Goal: Information Seeking & Learning: Learn about a topic

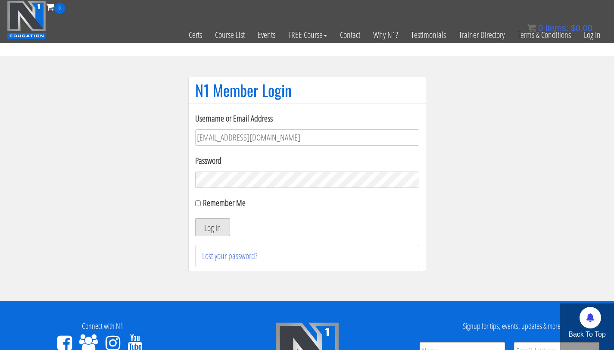
click at [206, 227] on button "Log In" at bounding box center [212, 227] width 35 height 18
click at [205, 227] on button "Log In" at bounding box center [212, 227] width 35 height 18
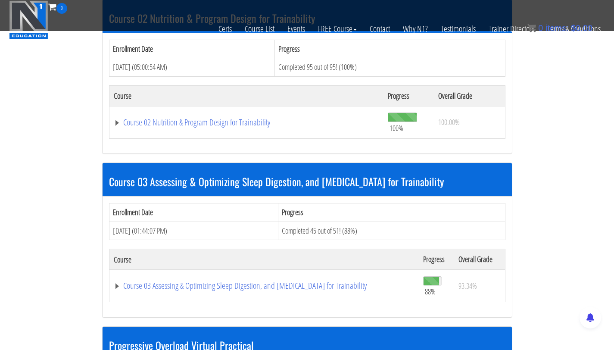
scroll to position [448, 0]
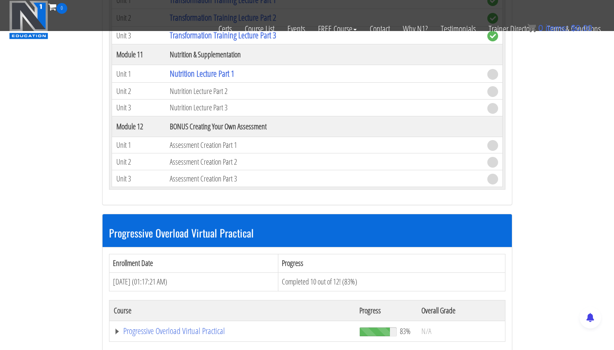
scroll to position [1637, 0]
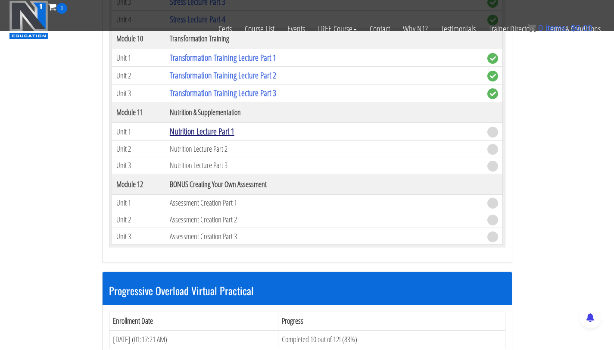
click at [201, 135] on link "Nutrition Lecture Part 1" at bounding box center [202, 131] width 65 height 12
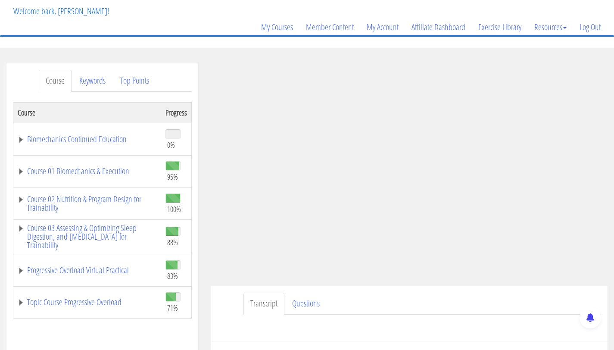
scroll to position [125, 0]
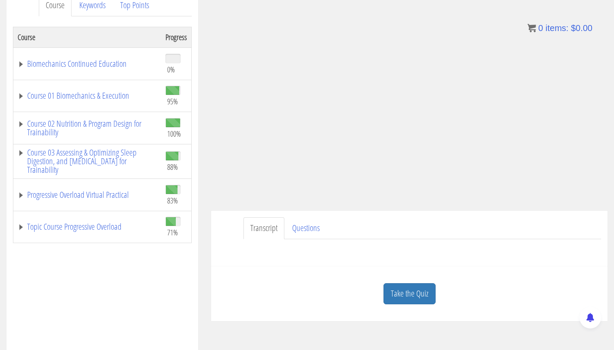
click at [236, 237] on div "Transcript Questions Name First Last Email *" at bounding box center [409, 239] width 397 height 56
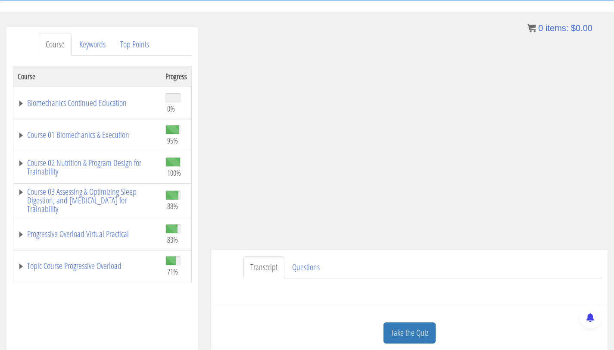
scroll to position [85, 0]
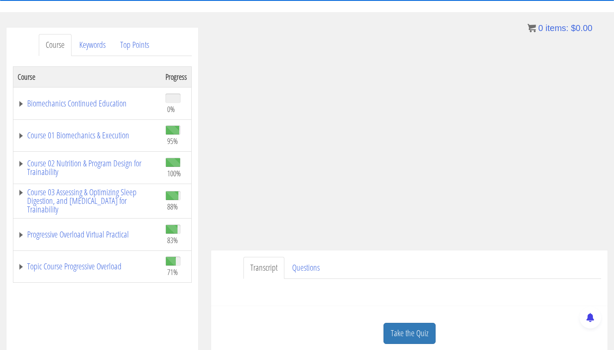
click at [238, 280] on div "Name First Last Email Unit Questions * Submit" at bounding box center [410, 289] width 384 height 21
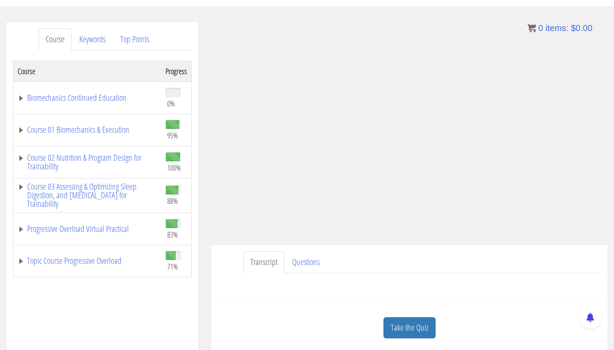
scroll to position [97, 0]
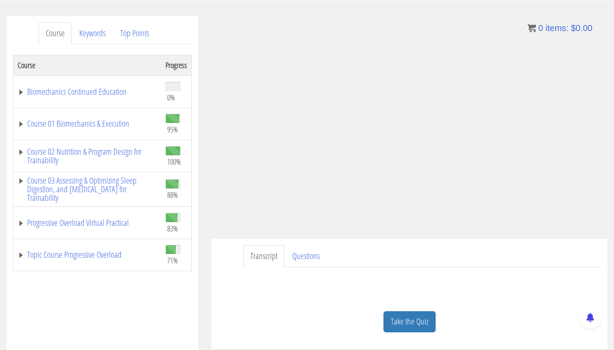
click at [465, 262] on ul "Transcript Questions" at bounding box center [423, 256] width 358 height 22
click at [115, 224] on link "Progressive Overload Virtual Practical" at bounding box center [87, 223] width 139 height 9
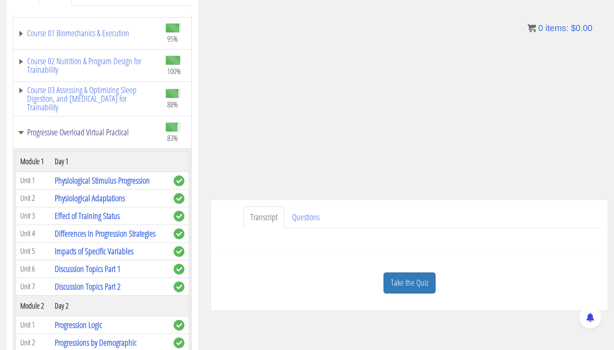
scroll to position [19, 0]
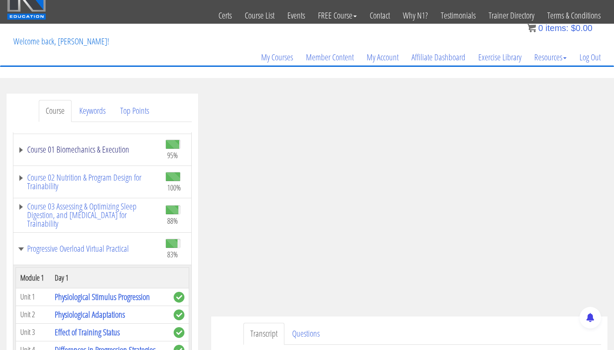
click at [107, 147] on link "Course 01 Biomechanics & Execution" at bounding box center [87, 149] width 139 height 9
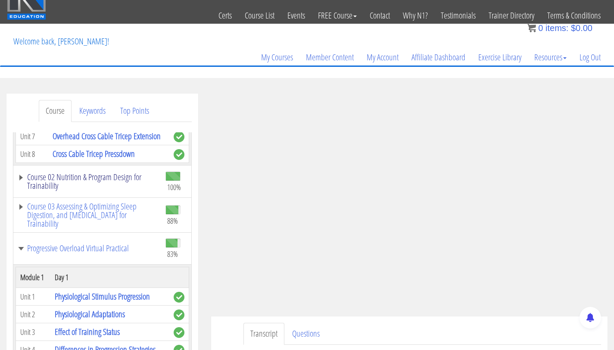
click at [106, 190] on link "Course 02 Nutrition & Program Design for Trainability" at bounding box center [87, 181] width 139 height 17
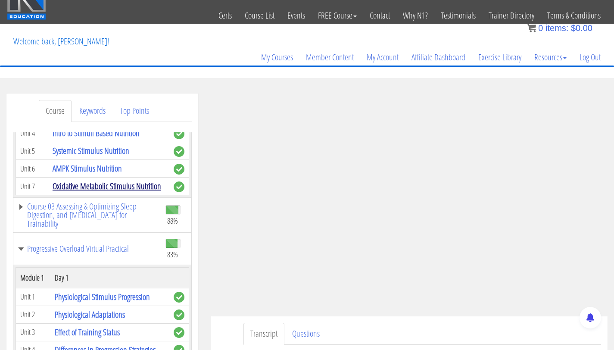
scroll to position [5649, 0]
